Goal: Understand process/instructions

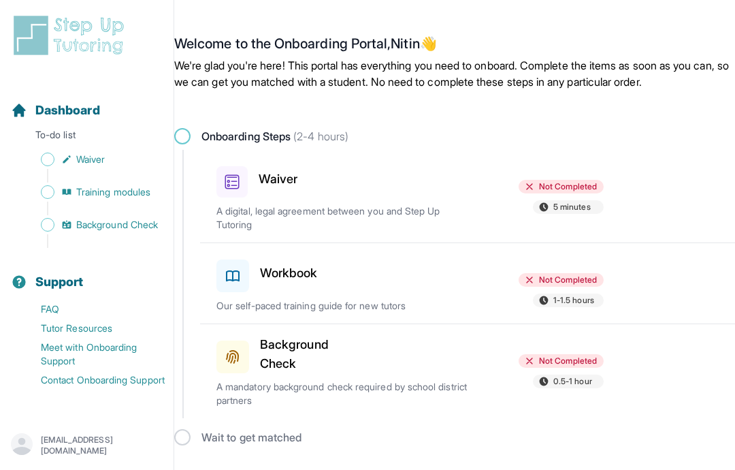
click at [420, 210] on p "A digital, legal agreement between you and Step Up Tutoring" at bounding box center [342, 217] width 251 height 27
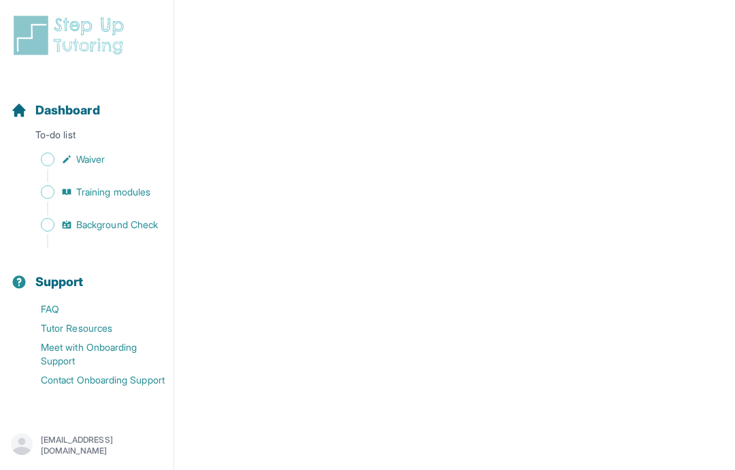
scroll to position [1644, 0]
click at [93, 142] on p "To-do list" at bounding box center [86, 137] width 163 height 19
click at [93, 154] on span "Waiver" at bounding box center [90, 160] width 29 height 14
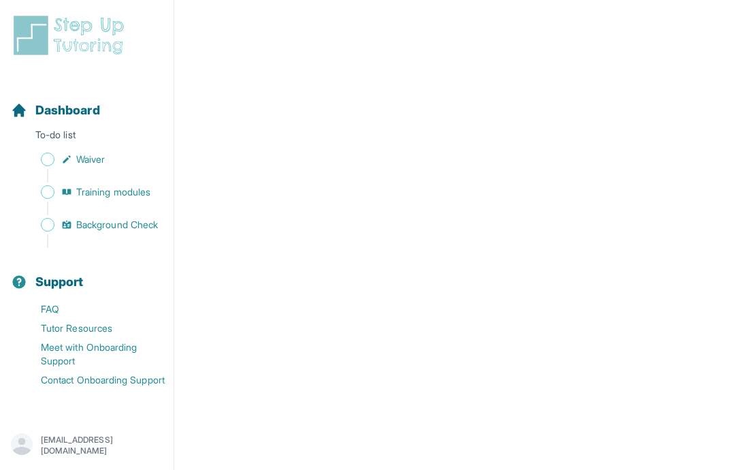
click at [95, 165] on span "Waiver" at bounding box center [90, 160] width 29 height 14
click at [89, 183] on link "Training modules" at bounding box center [92, 192] width 163 height 19
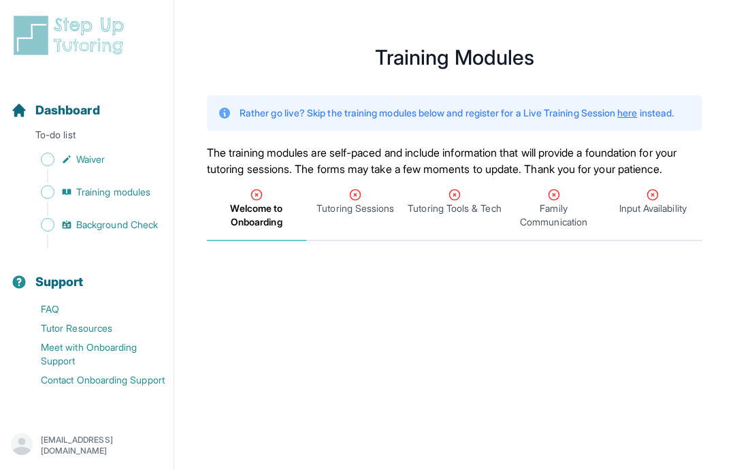
click at [54, 153] on link "Waiver" at bounding box center [92, 159] width 163 height 19
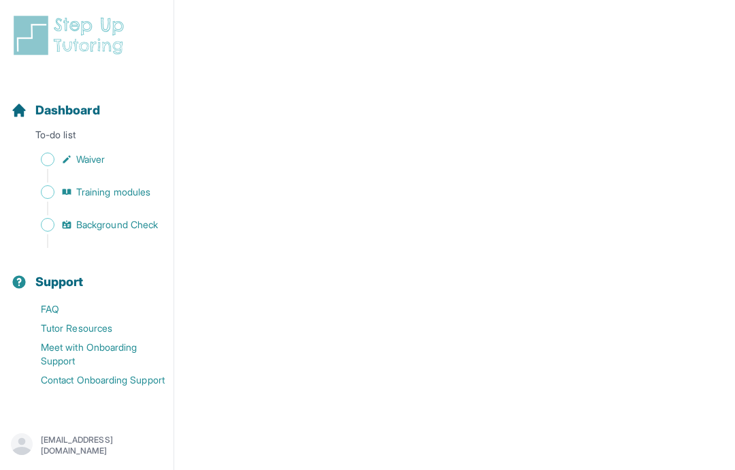
scroll to position [2434, 0]
click at [45, 160] on span "Sidebar" at bounding box center [48, 160] width 14 height 14
click at [58, 161] on link "Waiver" at bounding box center [92, 159] width 163 height 19
click at [72, 161] on icon "Sidebar" at bounding box center [66, 159] width 11 height 11
click at [85, 159] on span "Waiver" at bounding box center [90, 160] width 29 height 14
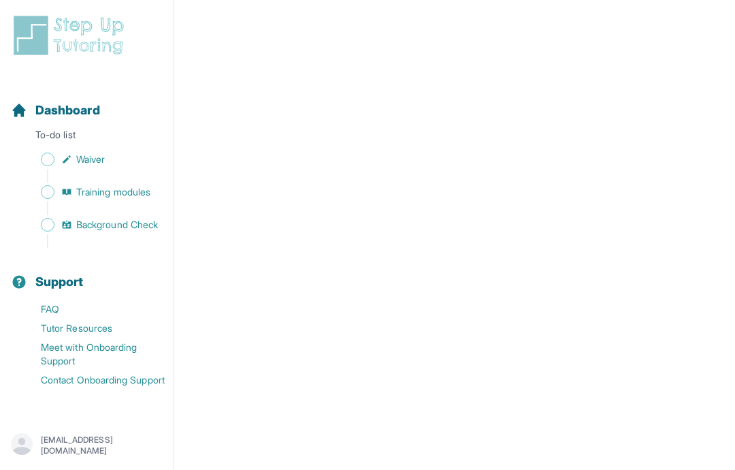
click at [47, 159] on span "Sidebar" at bounding box center [48, 160] width 14 height 14
click at [88, 161] on span "Waiver" at bounding box center [90, 160] width 29 height 14
click at [84, 163] on span "Waiver" at bounding box center [90, 160] width 29 height 14
click at [45, 157] on span "Sidebar" at bounding box center [48, 160] width 14 height 14
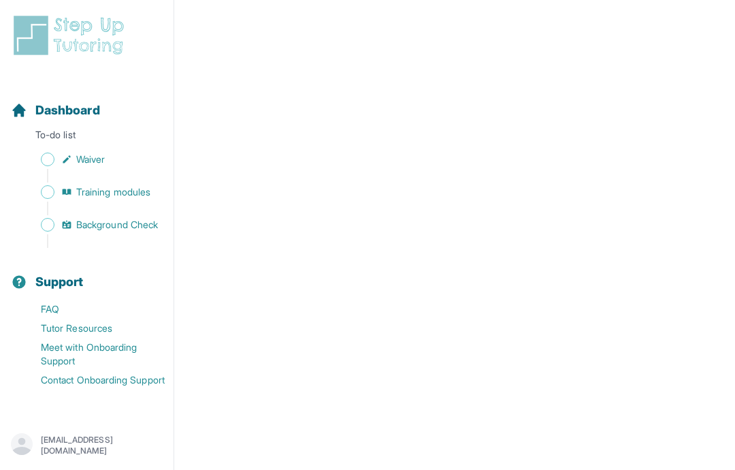
click at [61, 159] on link "Waiver" at bounding box center [92, 159] width 163 height 19
click at [63, 157] on icon "Sidebar" at bounding box center [66, 159] width 11 height 11
click at [99, 161] on span "Waiver" at bounding box center [90, 160] width 29 height 14
click at [101, 161] on span "Waiver" at bounding box center [90, 160] width 29 height 14
